Goal: Task Accomplishment & Management: Complete application form

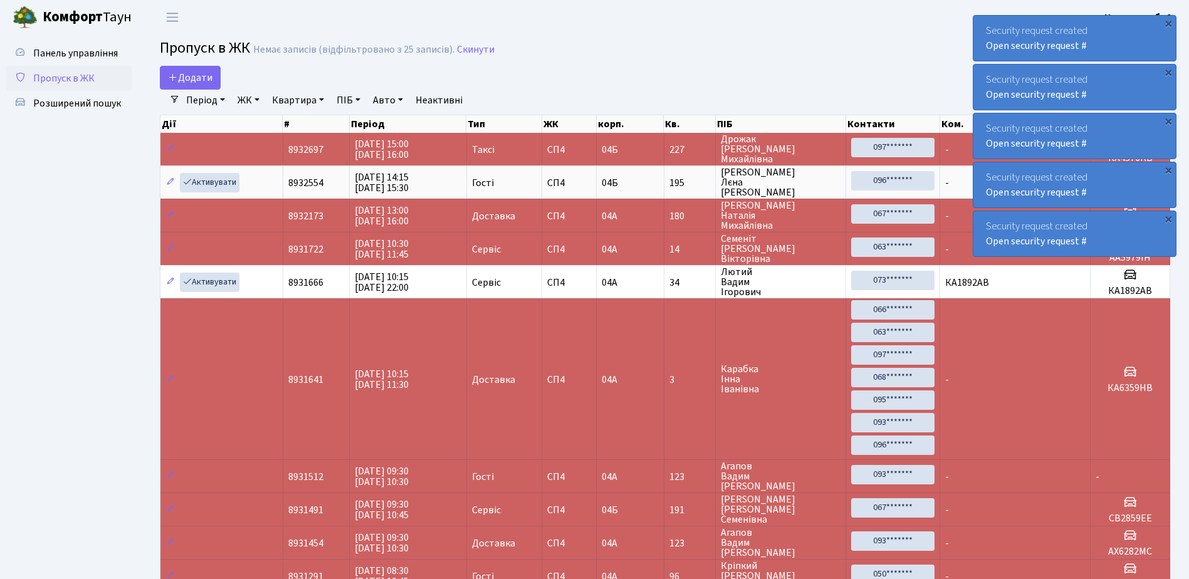
select select "25"
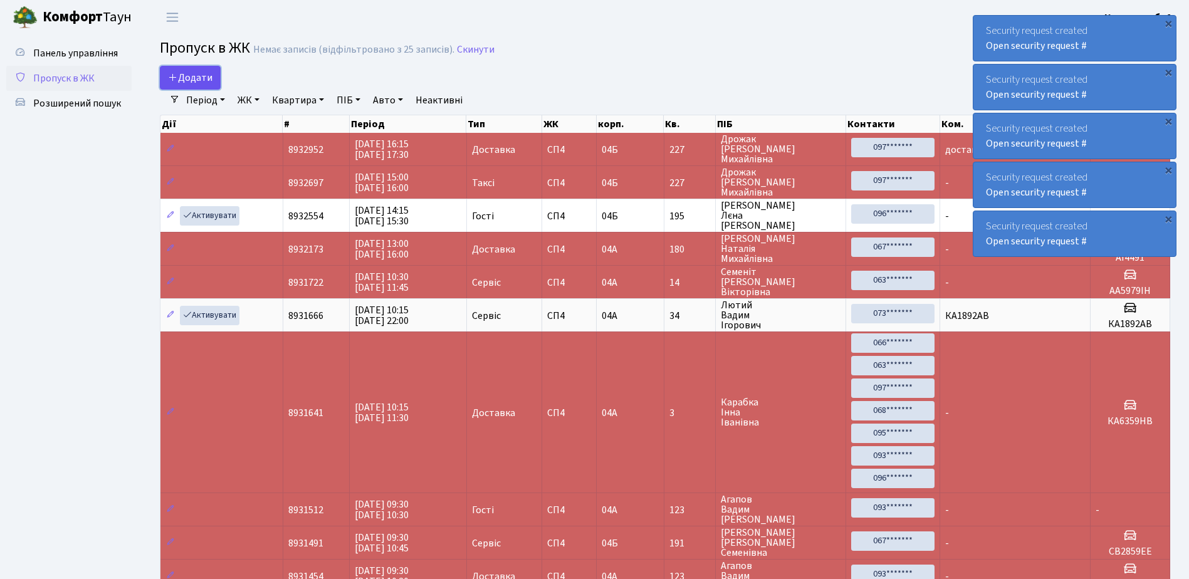
click at [203, 73] on span "Додати" at bounding box center [190, 78] width 45 height 14
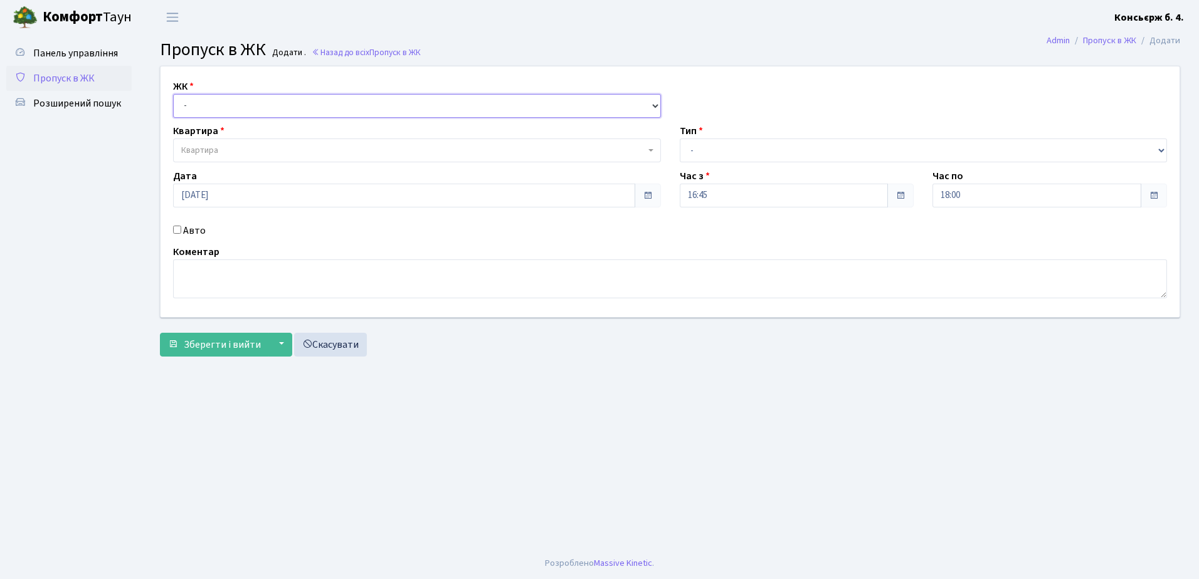
click at [192, 101] on select "- СП4, Столичне шосе, 5" at bounding box center [417, 106] width 488 height 24
select select "325"
click at [173, 94] on select "- СП4, Столичне шосе, 5" at bounding box center [417, 106] width 488 height 24
select select
drag, startPoint x: 191, startPoint y: 197, endPoint x: 177, endPoint y: 198, distance: 14.5
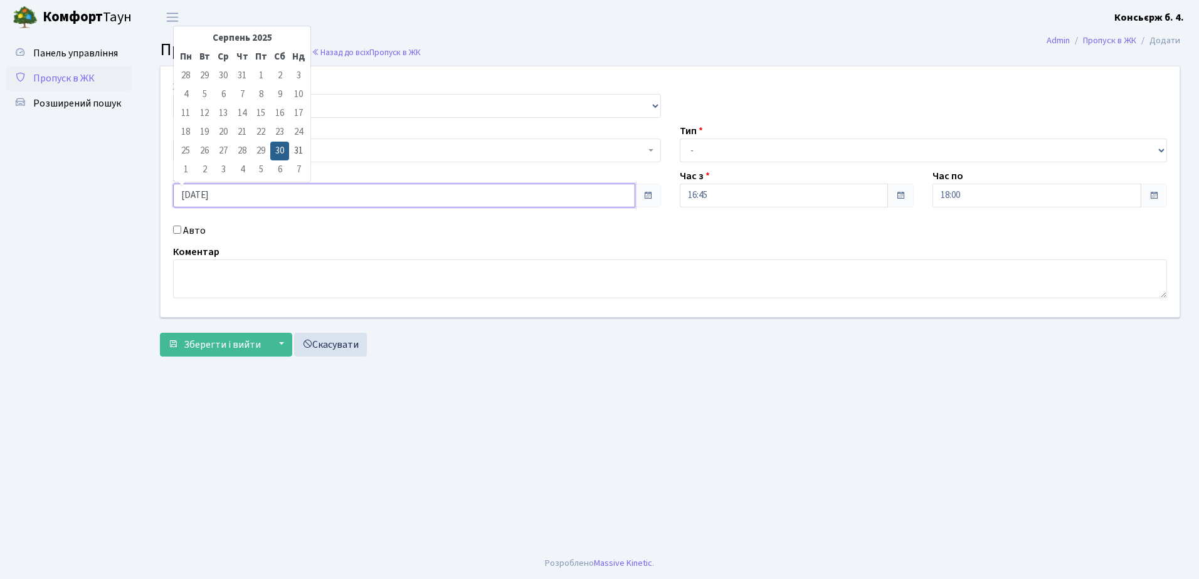
click at [177, 198] on input "30.08.2025" at bounding box center [404, 196] width 462 height 24
drag, startPoint x: 177, startPoint y: 198, endPoint x: 189, endPoint y: 193, distance: 12.9
click at [189, 193] on input "30.08.2025" at bounding box center [404, 196] width 462 height 24
click at [295, 149] on td "31" at bounding box center [298, 151] width 19 height 19
type input "31.08.2025"
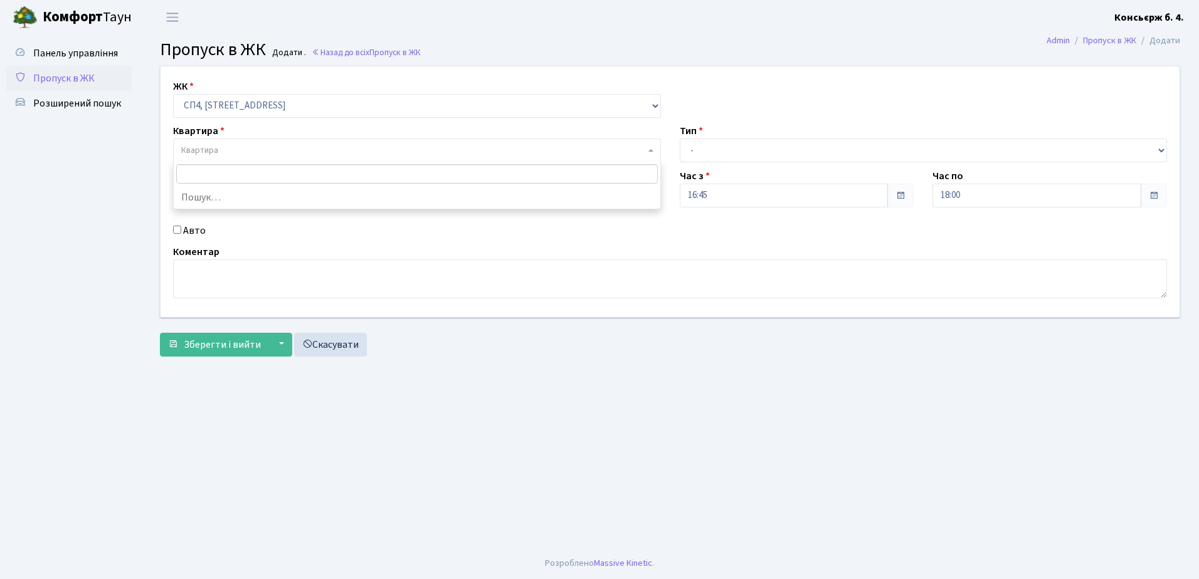
click at [212, 150] on span "Квартира" at bounding box center [199, 150] width 37 height 13
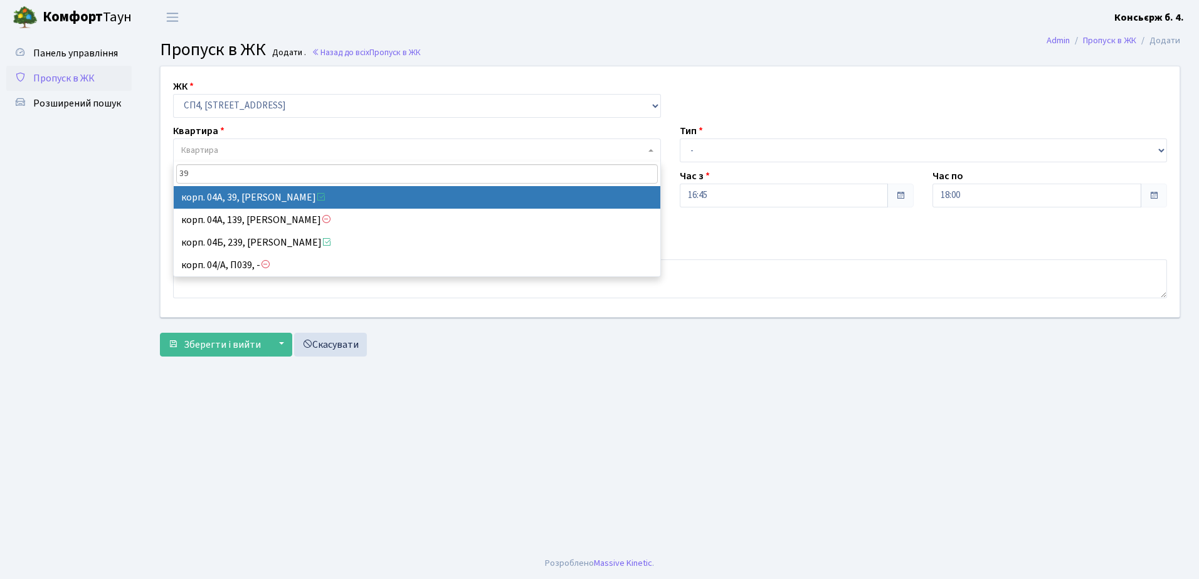
type input "39"
select select "21067"
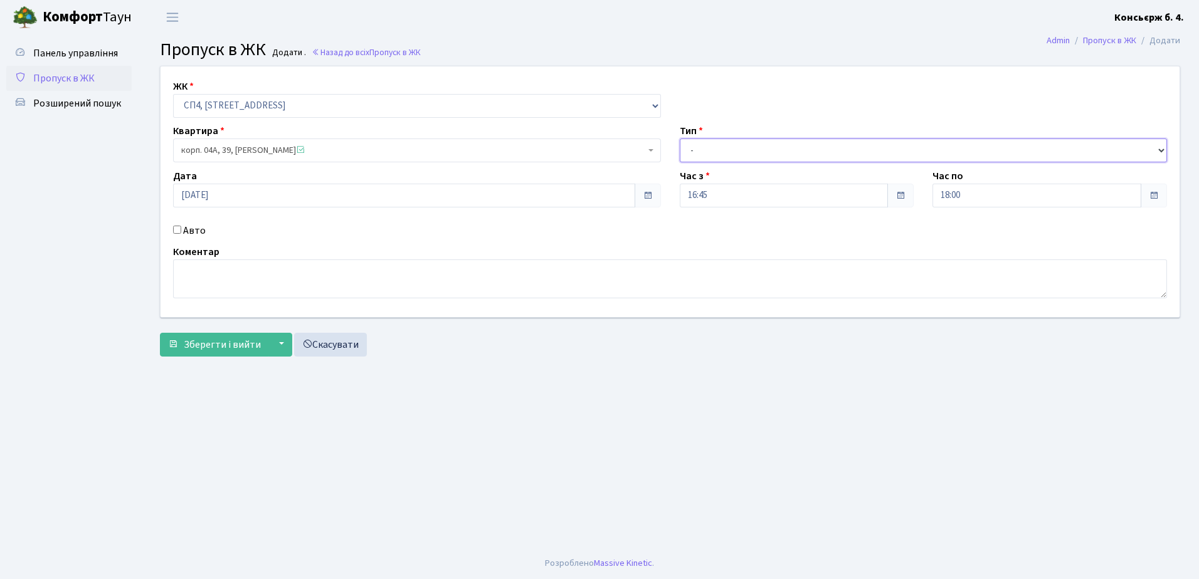
click at [694, 149] on select "- Доставка Таксі Гості Сервіс" at bounding box center [924, 151] width 488 height 24
select select "18"
click at [680, 139] on select "- Доставка Таксі Гості Сервіс" at bounding box center [924, 151] width 488 height 24
click at [203, 342] on span "Зберегти і вийти" at bounding box center [222, 345] width 77 height 14
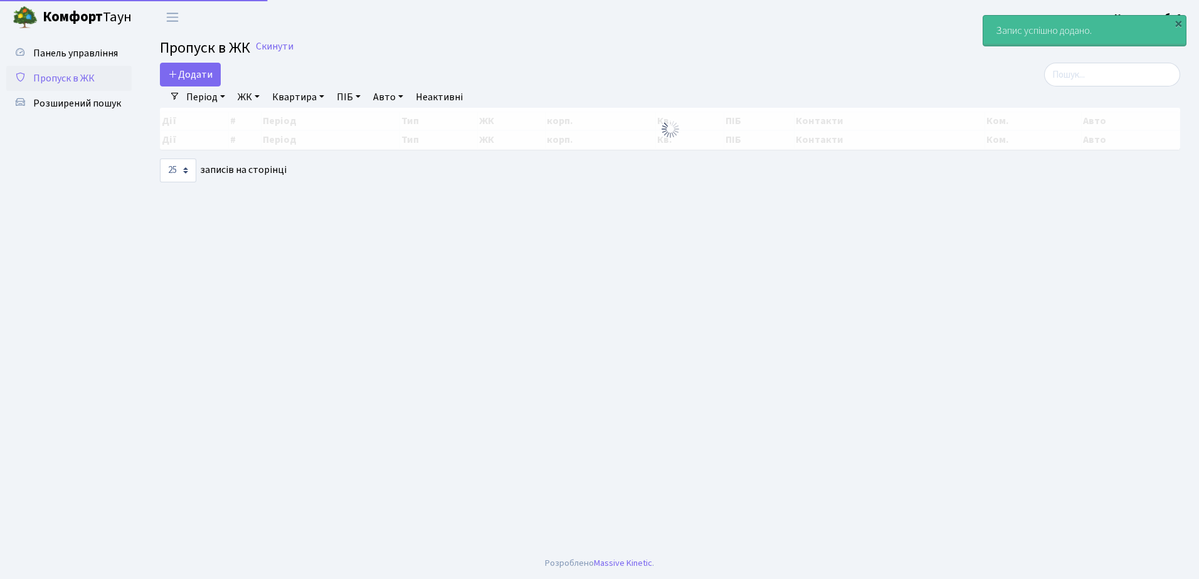
select select "25"
